Goal: Navigation & Orientation: Find specific page/section

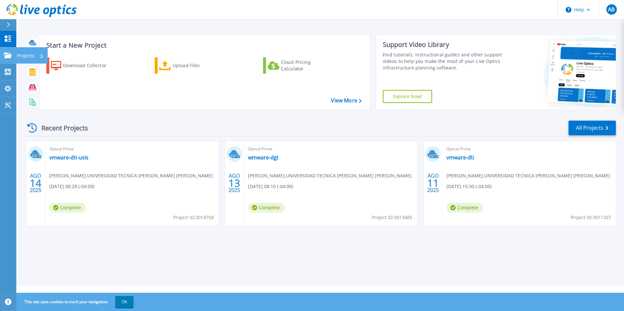
click at [6, 56] on icon at bounding box center [8, 56] width 8 height 6
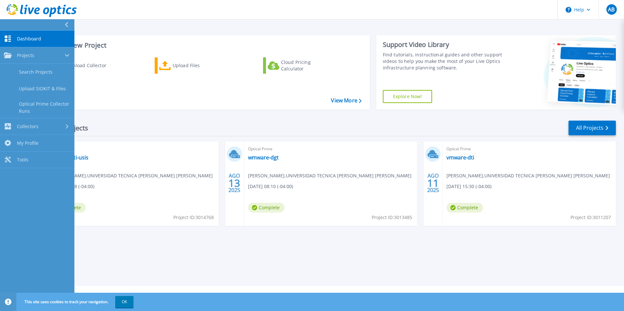
click at [31, 39] on span "Dashboard" at bounding box center [29, 39] width 24 height 6
click at [34, 73] on link "Search Projects" at bounding box center [37, 72] width 74 height 17
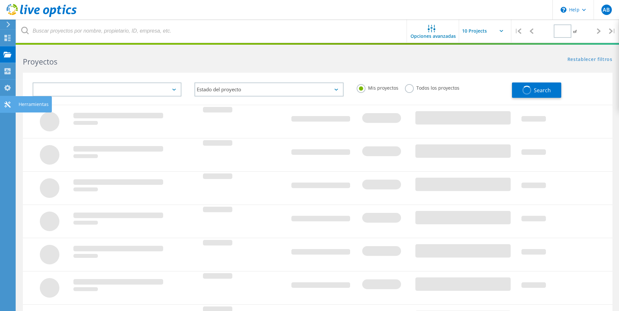
type input "1"
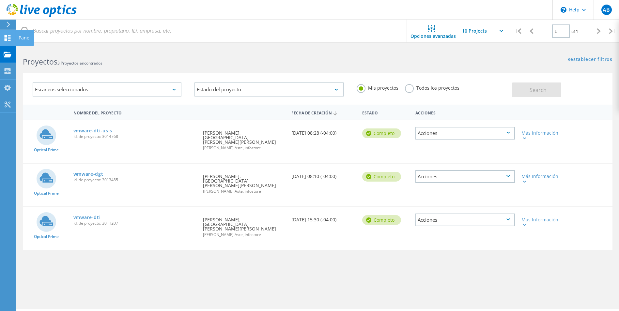
click at [4, 41] on icon at bounding box center [8, 38] width 8 height 6
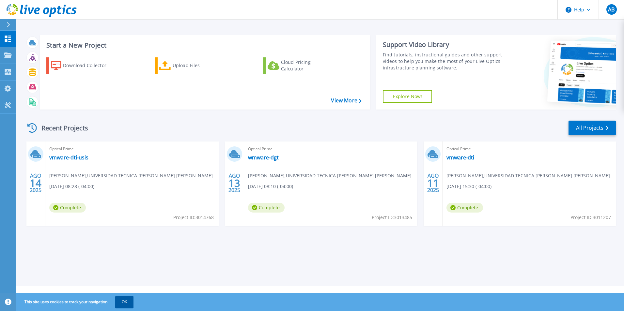
click at [121, 302] on button "OK" at bounding box center [124, 302] width 18 height 12
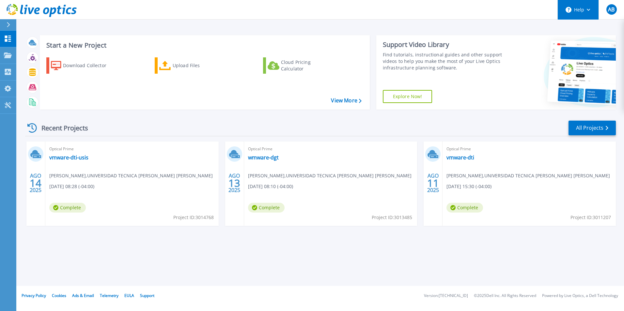
click at [587, 10] on icon at bounding box center [589, 10] width 4 height 2
click at [7, 54] on icon at bounding box center [8, 56] width 8 height 6
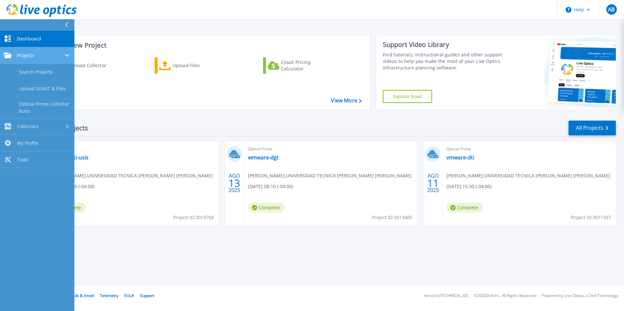
click at [7, 54] on icon at bounding box center [8, 56] width 8 height 6
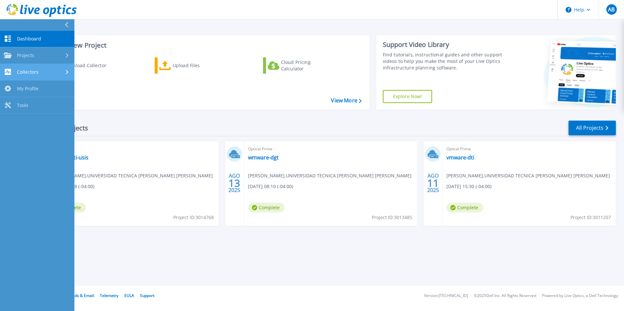
click at [20, 72] on span "Collectors" at bounding box center [28, 72] width 22 height 6
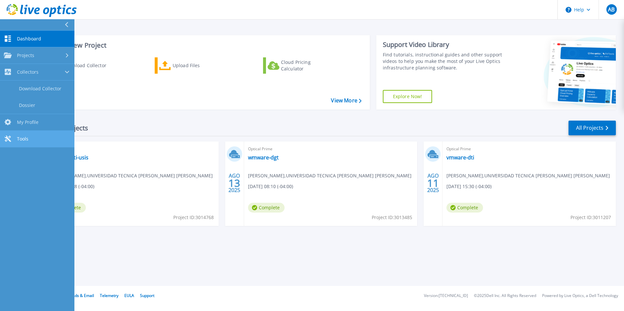
click at [24, 140] on span "Tools" at bounding box center [22, 139] width 11 height 6
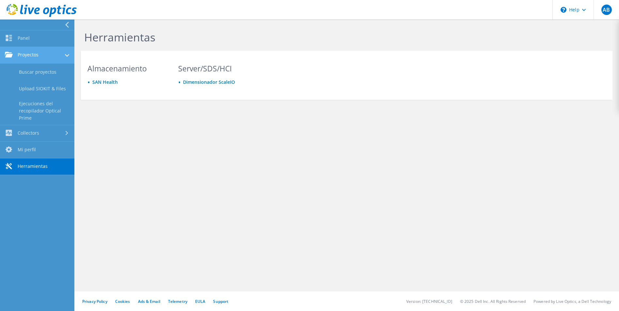
click at [26, 56] on link "Proyectos" at bounding box center [37, 55] width 74 height 17
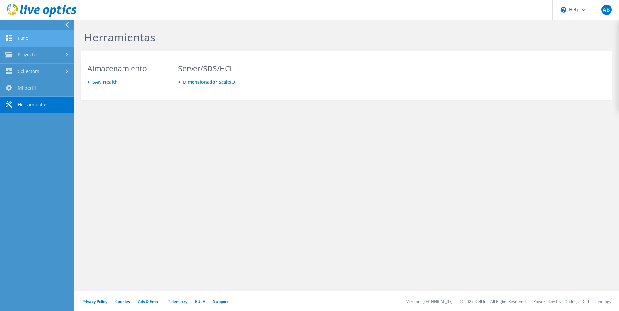
click at [24, 40] on link "Panel" at bounding box center [37, 38] width 74 height 17
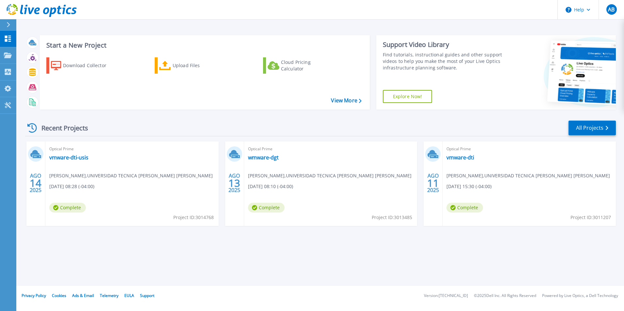
click at [506, 11] on header "Help AB Usuario final Alejandro Barcena alejandro.barcena@usm.cl UNIVERSIDAD TE…" at bounding box center [312, 10] width 624 height 20
click at [10, 56] on icon at bounding box center [8, 56] width 8 height 6
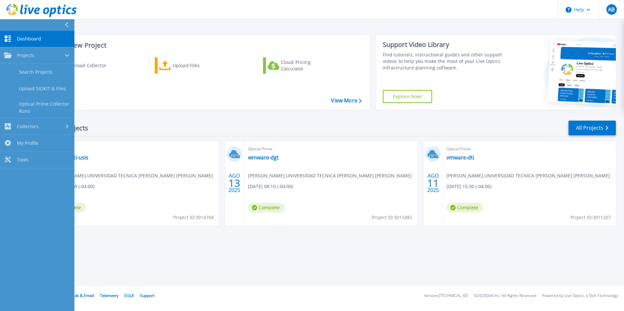
click at [25, 42] on link "Dashboard Dashboard" at bounding box center [37, 39] width 74 height 17
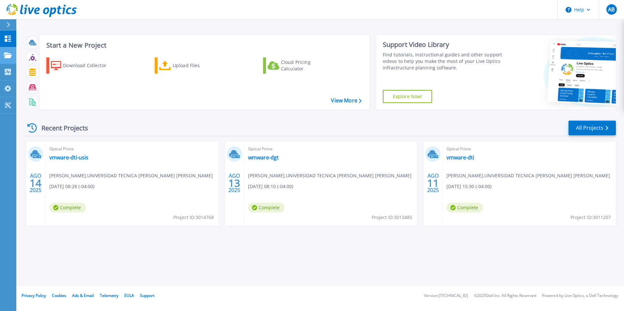
click at [5, 58] on link "Projects Projects" at bounding box center [8, 55] width 16 height 17
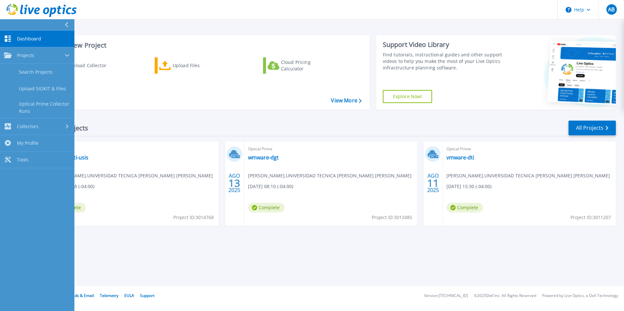
click at [24, 44] on link "Dashboard Dashboard" at bounding box center [37, 39] width 74 height 17
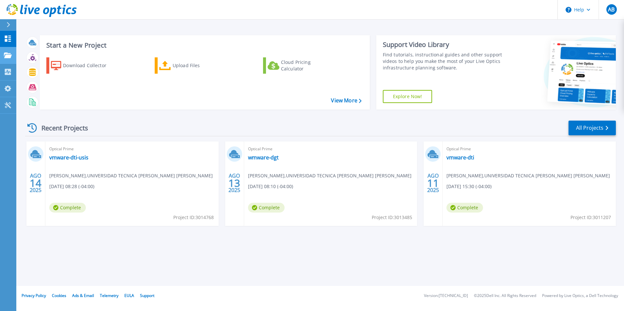
click at [8, 57] on icon at bounding box center [8, 56] width 8 height 6
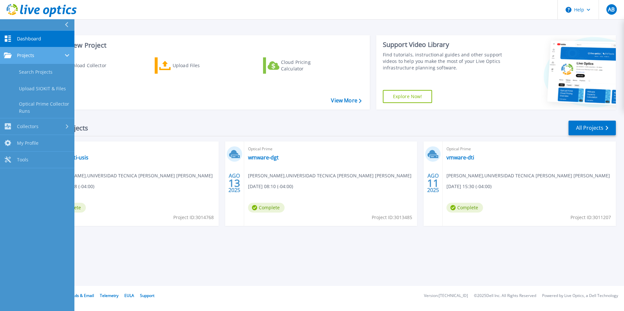
click at [9, 57] on icon at bounding box center [8, 56] width 8 height 6
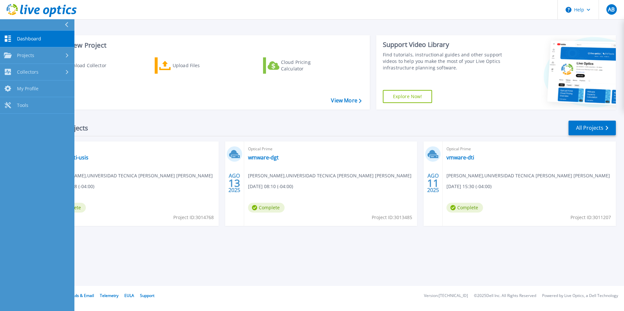
click at [21, 39] on span "Dashboard" at bounding box center [29, 39] width 24 height 6
